Goal: Check status: Check status

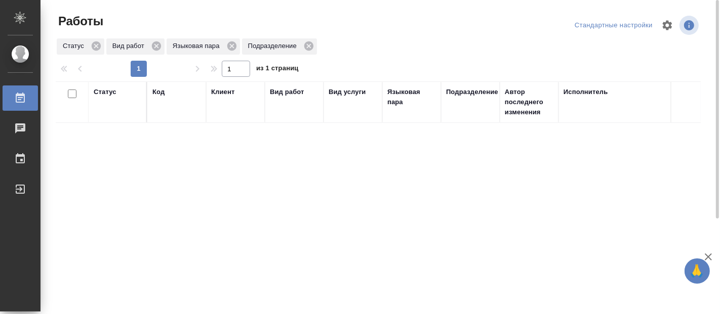
click at [61, 160] on div "Статус Код Клиент Вид работ Вид услуги Языковая пара Подразделение Автор послед…" at bounding box center [378, 264] width 645 height 365
click at [92, 196] on div "Статус Код Клиент Вид работ Вид услуги Языковая пара Подразделение Автор послед…" at bounding box center [378, 264] width 645 height 365
click at [106, 225] on div "Статус Код Клиент Вид работ Вид услуги Языковая пара Подразделение Автор послед…" at bounding box center [378, 264] width 645 height 365
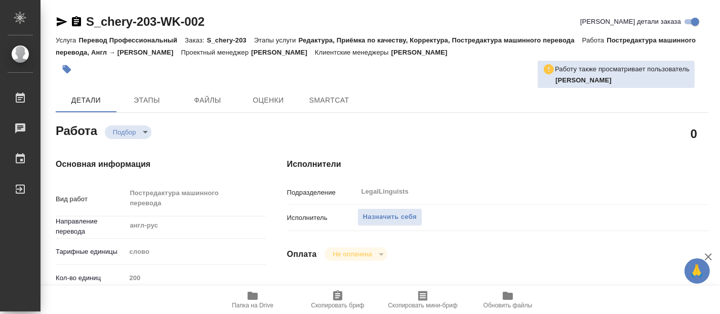
type textarea "x"
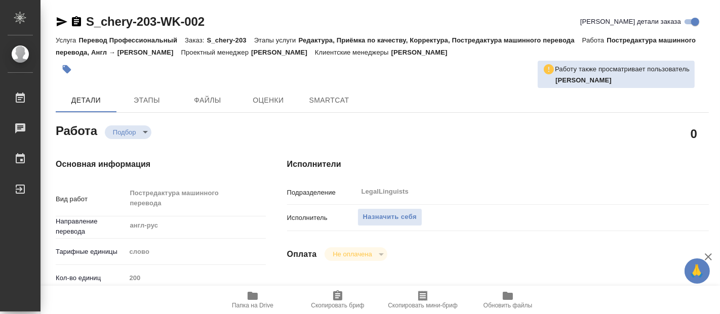
type textarea "x"
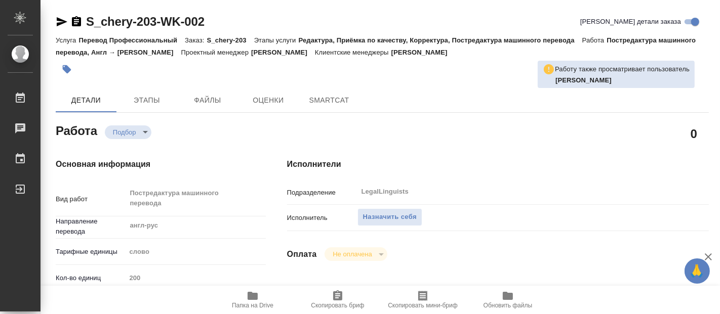
type textarea "x"
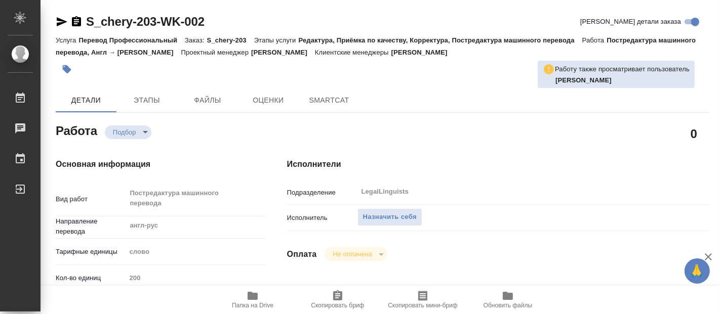
type textarea "x"
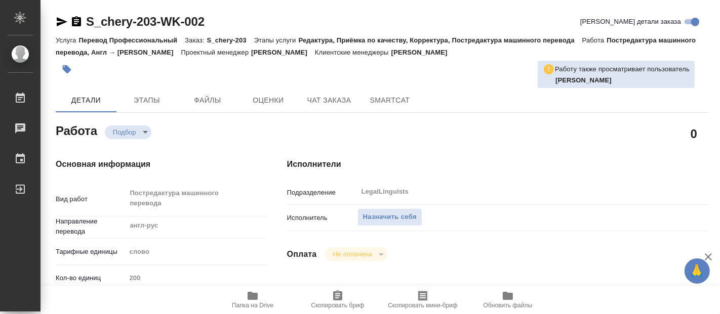
type textarea "x"
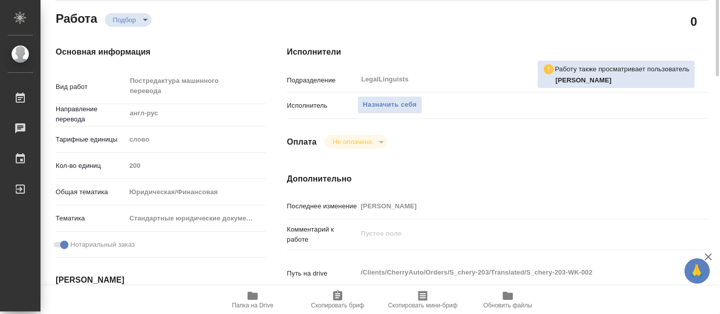
scroll to position [225, 0]
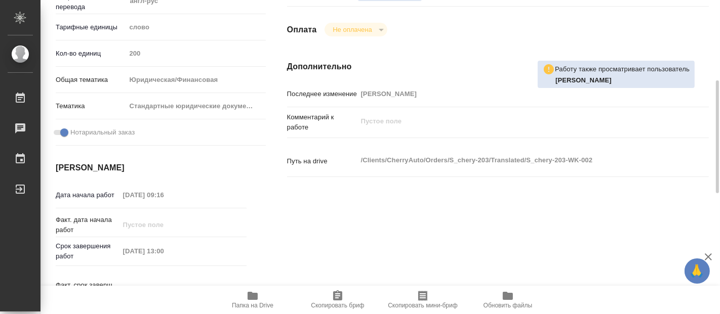
type textarea "x"
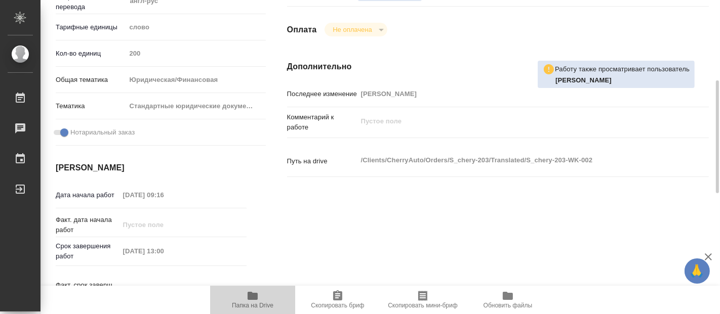
click at [256, 297] on icon "button" at bounding box center [253, 296] width 10 height 8
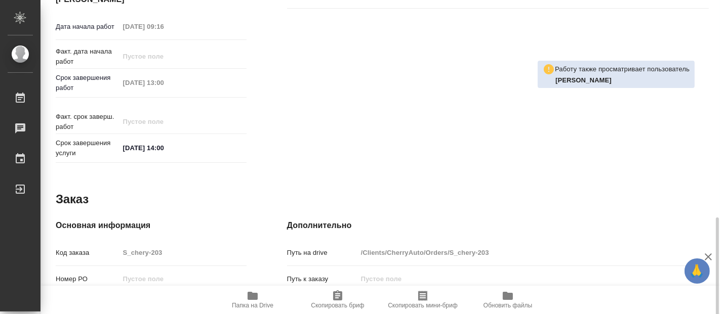
scroll to position [450, 0]
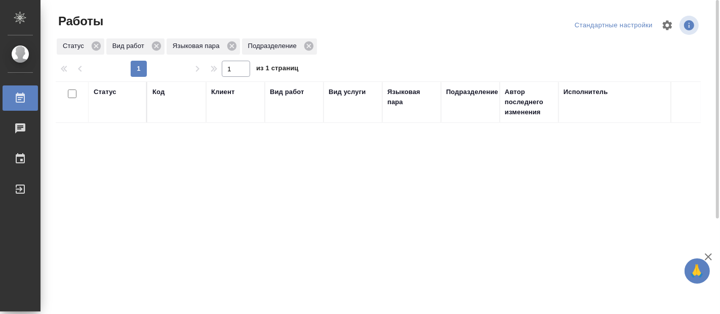
click at [98, 211] on div "Статус Код Клиент Вид работ Вид услуги Языковая пара Подразделение Автор послед…" at bounding box center [378, 264] width 645 height 365
click at [108, 179] on div "Статус Код Клиент Вид работ Вид услуги Языковая пара Подразделение Автор послед…" at bounding box center [378, 264] width 645 height 365
click at [106, 160] on div "Статус Код Клиент Вид работ Вид услуги Языковая пара Подразделение Автор послед…" at bounding box center [378, 264] width 645 height 365
click at [114, 183] on div "Статус Код Клиент Вид работ Вид услуги Языковая пара Подразделение Автор послед…" at bounding box center [378, 264] width 645 height 365
click at [83, 180] on div "Статус Код Клиент Вид работ Вид услуги Языковая пара Подразделение Автор послед…" at bounding box center [378, 264] width 645 height 365
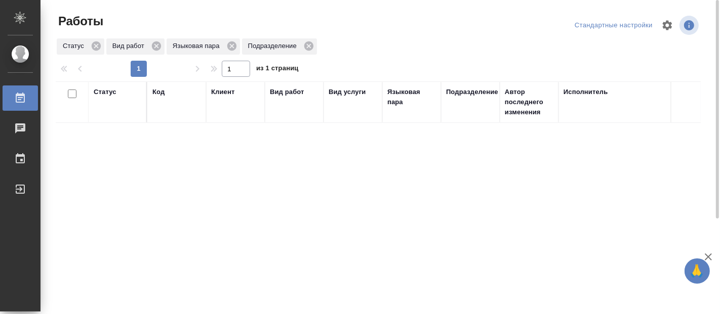
click at [89, 154] on div "Статус Код Клиент Вид работ Вид услуги Языковая пара Подразделение Автор послед…" at bounding box center [378, 264] width 645 height 365
click at [107, 203] on div "Статус Код Клиент Вид работ Вид услуги Языковая пара Подразделение Автор послед…" at bounding box center [378, 264] width 645 height 365
click at [174, 206] on div "Статус Код Клиент Вид работ Вид услуги Языковая пара Подразделение Автор послед…" at bounding box center [378, 264] width 645 height 365
click at [63, 209] on div "Статус Код Клиент Вид работ Вид услуги Языковая пара Подразделение Автор послед…" at bounding box center [378, 264] width 645 height 365
click at [103, 149] on div "Статус Код Клиент Вид работ Вид услуги Языковая пара Подразделение Автор послед…" at bounding box center [378, 264] width 645 height 365
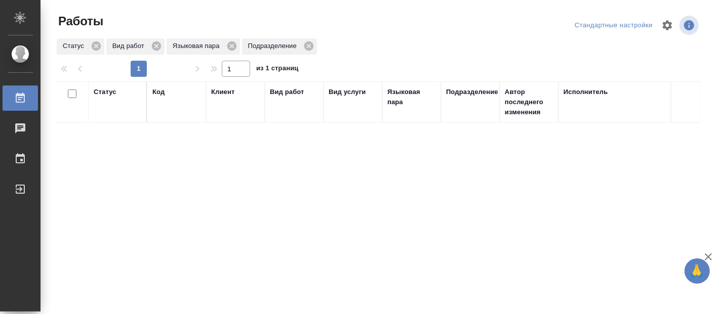
click at [87, 184] on div "Статус Код Клиент Вид работ Вид услуги Языковая пара Подразделение Автор послед…" at bounding box center [378, 264] width 645 height 365
